Goal: Task Accomplishment & Management: Manage account settings

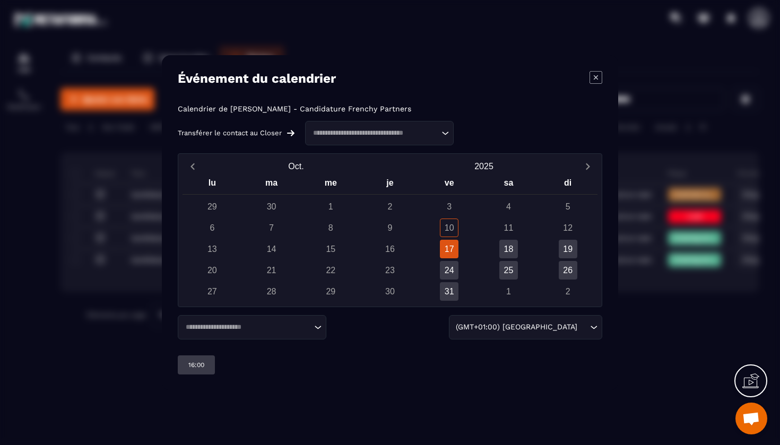
scroll to position [0, 5]
click at [399, 134] on input "Search for option" at bounding box center [373, 132] width 129 height 11
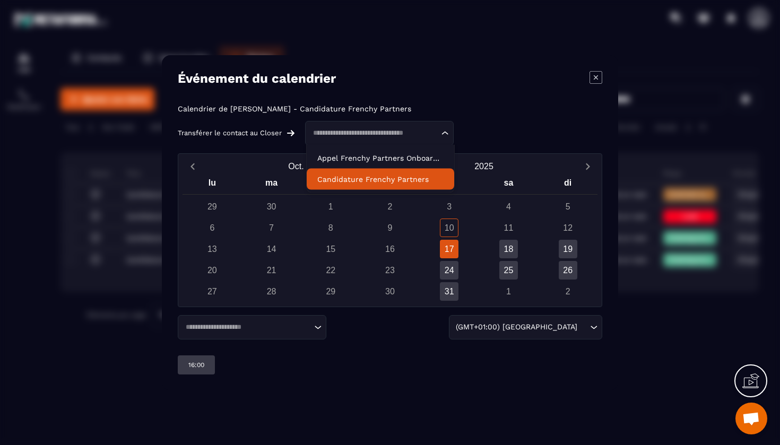
click at [385, 177] on p "Candidature Frenchy Partners" at bounding box center [380, 179] width 126 height 11
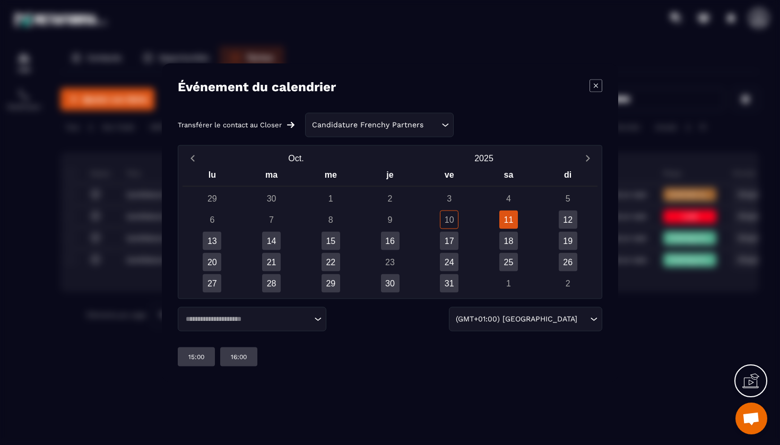
click at [511, 225] on div "11" at bounding box center [508, 219] width 19 height 19
click at [567, 221] on div "12" at bounding box center [568, 219] width 19 height 19
click at [508, 217] on div "11" at bounding box center [508, 219] width 19 height 19
click at [509, 217] on div "11" at bounding box center [508, 219] width 19 height 19
click at [565, 223] on div "12" at bounding box center [568, 219] width 19 height 19
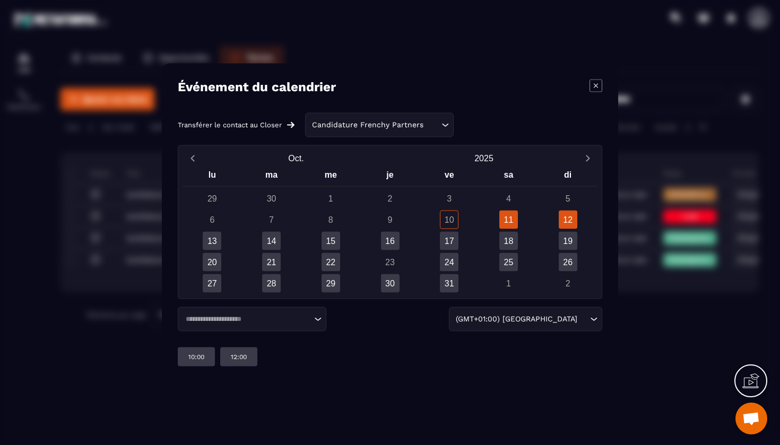
click at [513, 216] on div "11" at bounding box center [508, 219] width 19 height 19
click at [571, 220] on div "12" at bounding box center [568, 219] width 19 height 19
click at [249, 355] on div "12:00" at bounding box center [238, 356] width 37 height 19
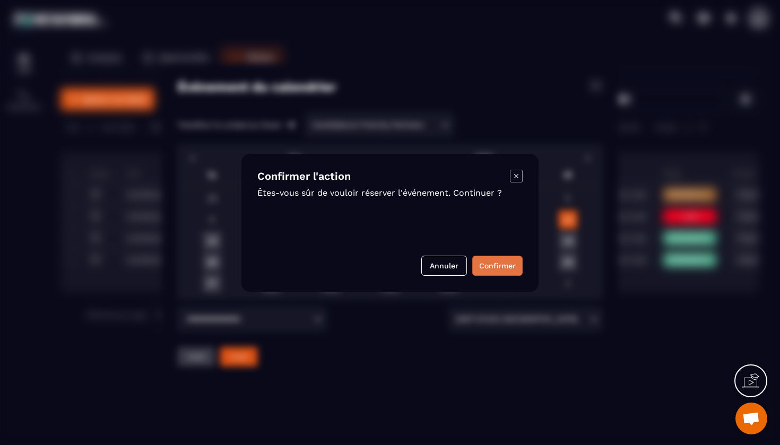
click at [488, 270] on button "Confirmer" at bounding box center [497, 266] width 50 height 20
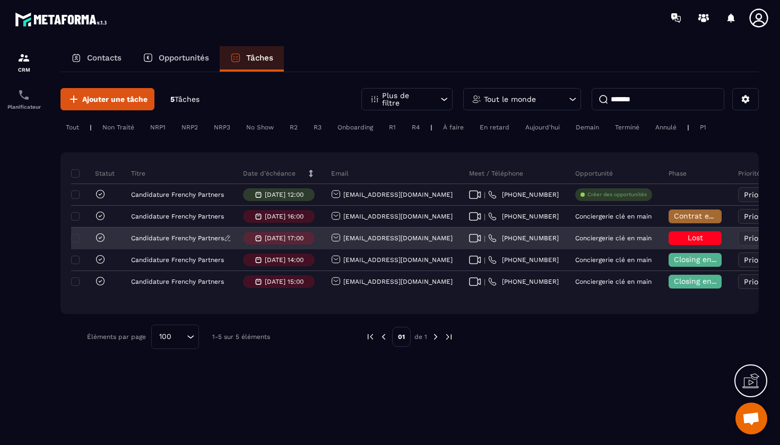
scroll to position [0, 0]
click at [76, 238] on span at bounding box center [75, 238] width 8 height 8
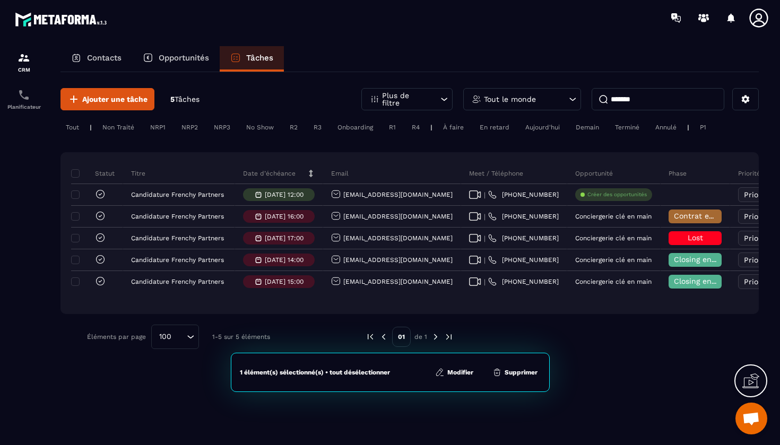
click at [527, 375] on button "Supprimer" at bounding box center [514, 372] width 51 height 11
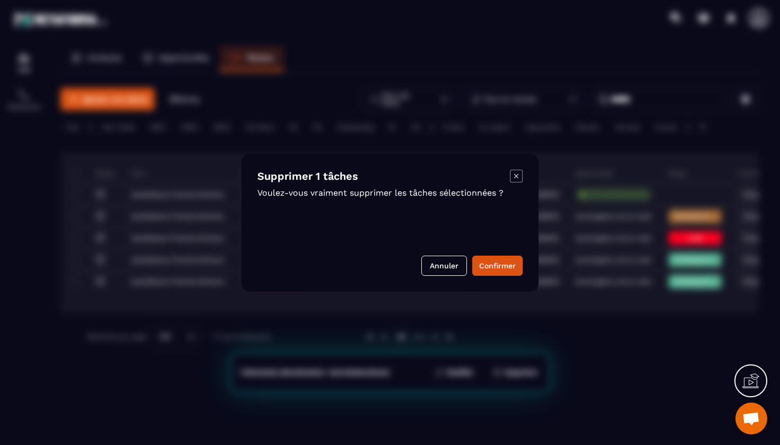
click at [504, 276] on div "Supprimer 1 tâches Voulez-vous vraiment supprimer les tâches sélectionnées ? An…" at bounding box center [389, 223] width 297 height 138
click at [504, 274] on button "Confirmer" at bounding box center [497, 266] width 50 height 20
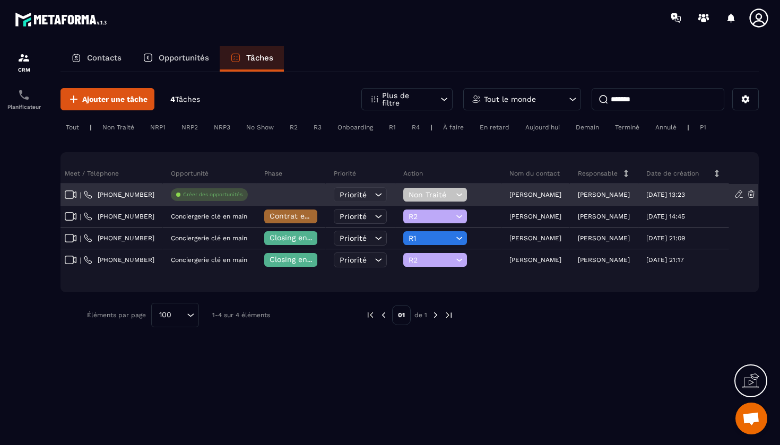
scroll to position [0, 404]
click at [404, 199] on div "Non Traité" at bounding box center [436, 195] width 64 height 14
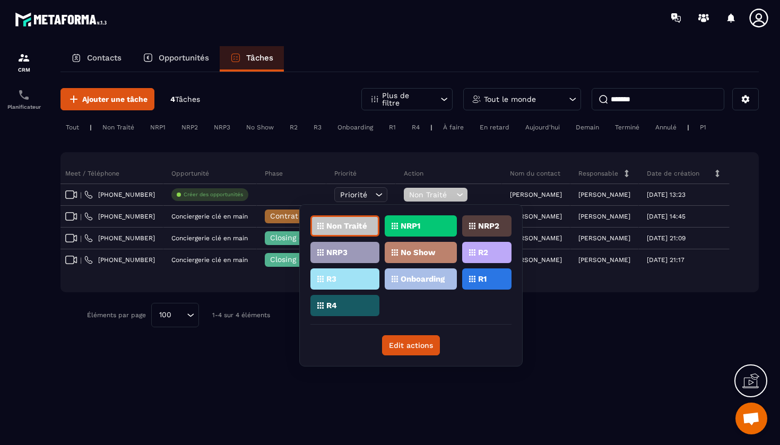
click at [477, 278] on div "R1" at bounding box center [486, 278] width 49 height 21
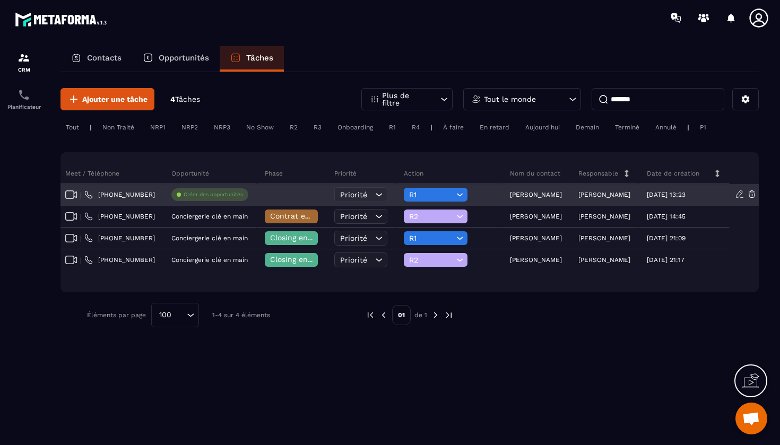
click at [278, 190] on div at bounding box center [291, 195] width 69 height 21
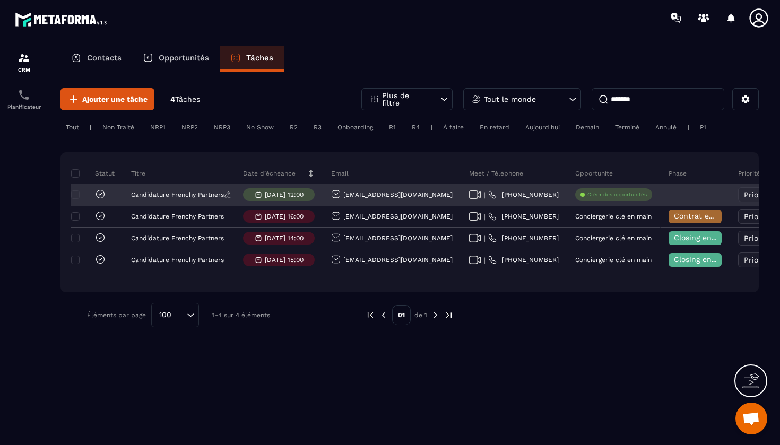
scroll to position [0, 0]
click at [297, 193] on p "[DATE] 12:00" at bounding box center [284, 194] width 39 height 7
